Goal: Task Accomplishment & Management: Manage account settings

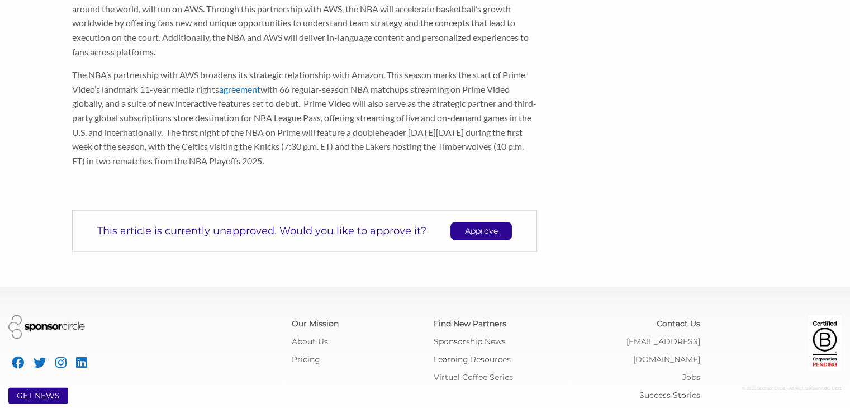
scroll to position [1513, 0]
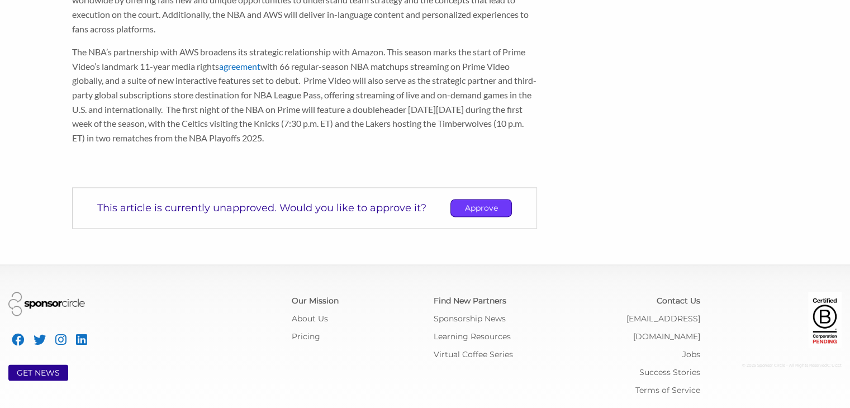
click at [457, 208] on p "Approve" at bounding box center [481, 207] width 60 height 17
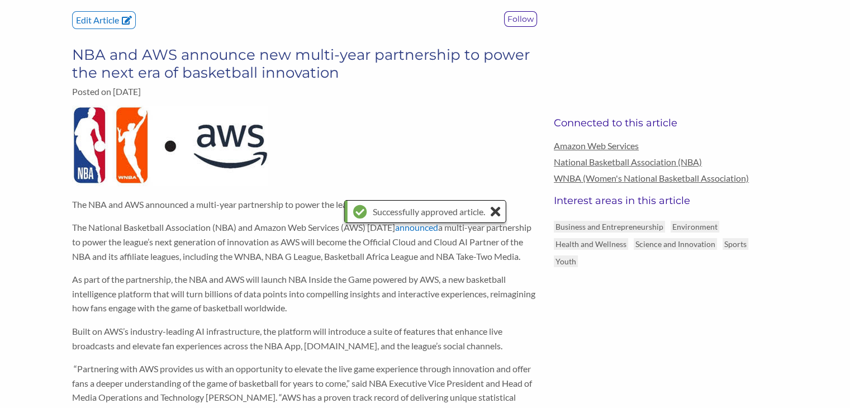
scroll to position [0, 0]
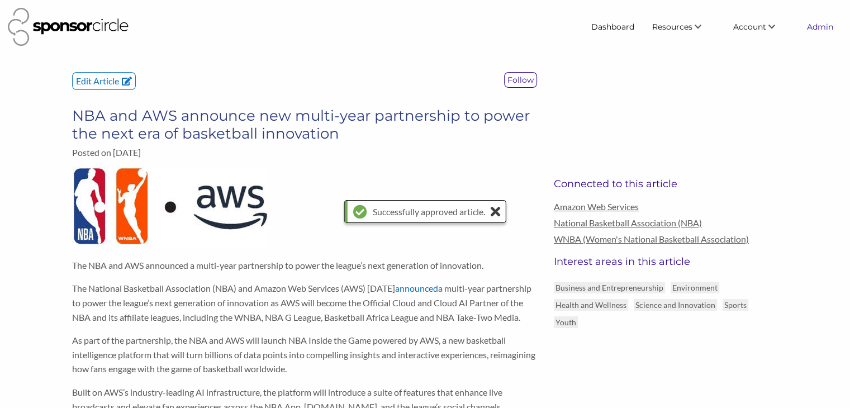
click at [819, 27] on link "Admin" at bounding box center [820, 27] width 44 height 20
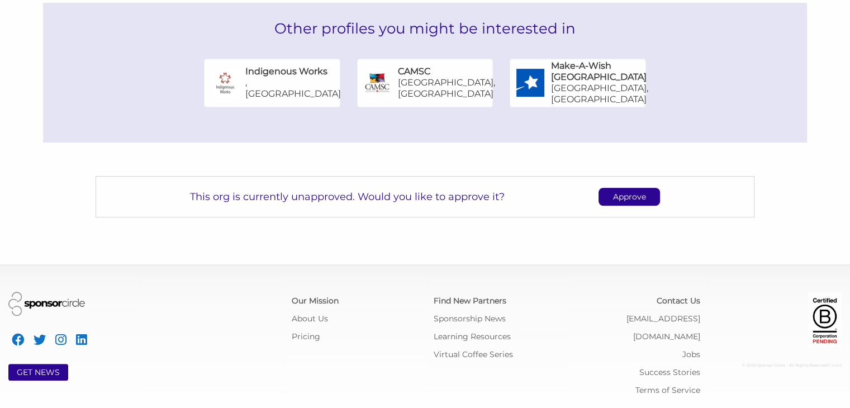
scroll to position [574, 0]
click at [631, 203] on p "Approve" at bounding box center [629, 196] width 60 height 17
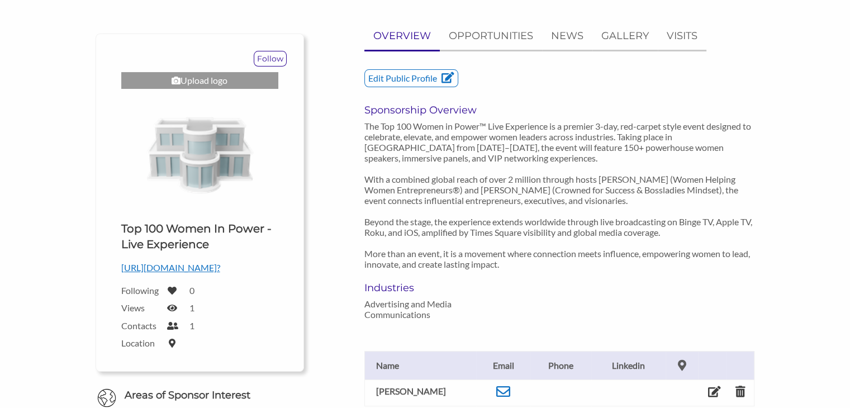
scroll to position [0, 0]
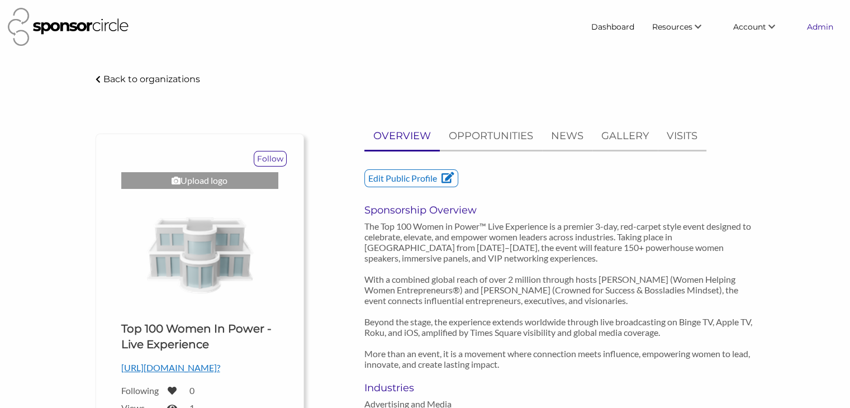
click at [813, 23] on link "Admin" at bounding box center [820, 27] width 44 height 20
